Goal: Find contact information: Find contact information

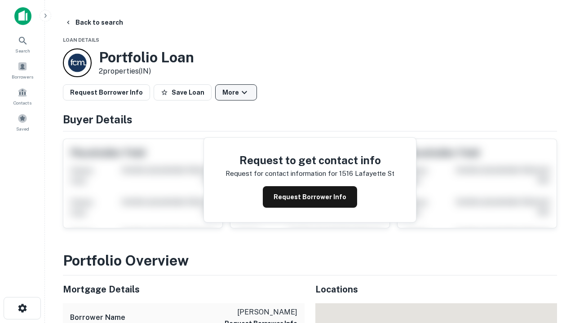
click at [236, 93] on button "More" at bounding box center [236, 92] width 42 height 16
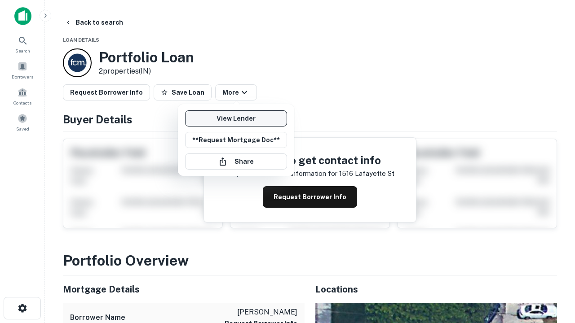
click at [236, 119] on link "View Lender" at bounding box center [236, 118] width 102 height 16
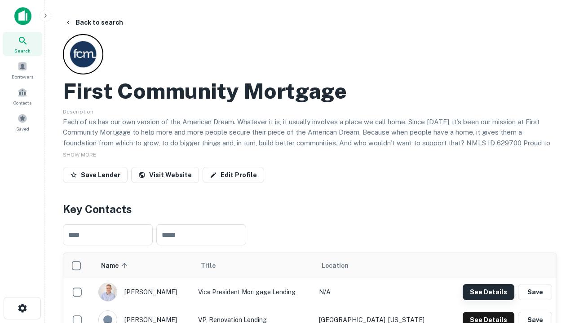
click at [488, 292] on button "See Details" at bounding box center [489, 292] width 52 height 16
